Goal: Check status: Verify the current state of an ongoing process or item

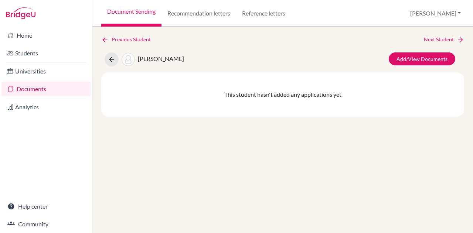
click at [35, 88] on link "Documents" at bounding box center [45, 89] width 89 height 15
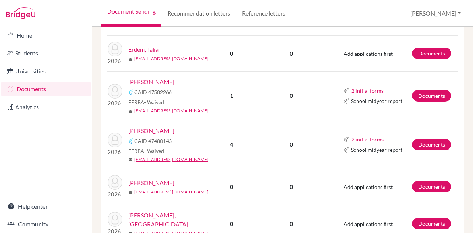
scroll to position [694, 0]
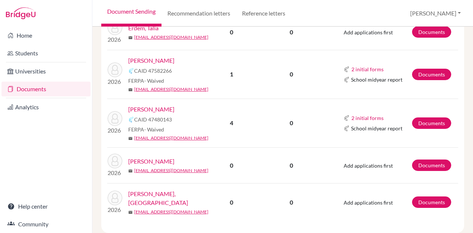
click at [168, 190] on link "[PERSON_NAME], [GEOGRAPHIC_DATA]" at bounding box center [170, 199] width 84 height 18
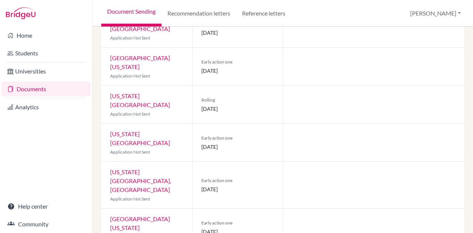
scroll to position [391, 0]
